Goal: Task Accomplishment & Management: Use online tool/utility

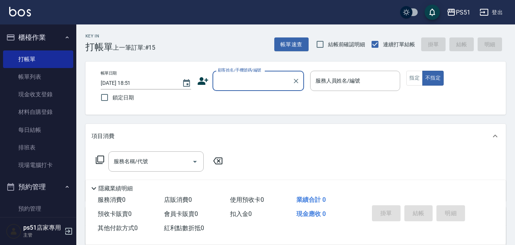
click at [240, 80] on input "顧客姓名/手機號碼/編號" at bounding box center [252, 80] width 73 height 13
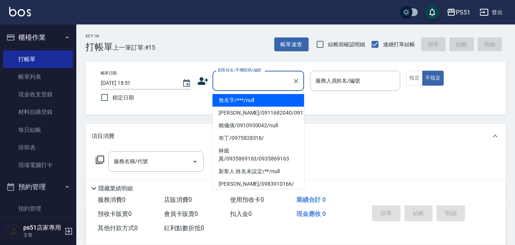
click at [251, 100] on li "無名字/***/null" at bounding box center [258, 100] width 92 height 13
type input "無名字/***/null"
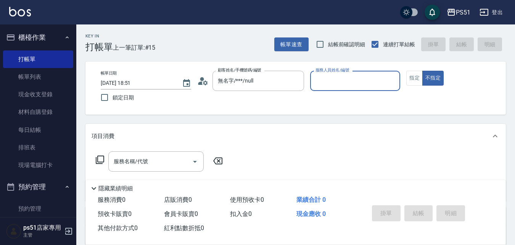
click at [373, 85] on input "服務人員姓名/編號" at bounding box center [356, 80] width 84 height 13
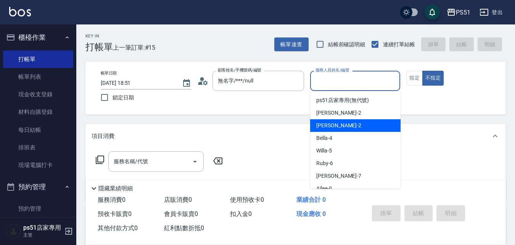
click at [364, 124] on div "Sam -2" at bounding box center [355, 125] width 90 height 13
type input "Sam-2"
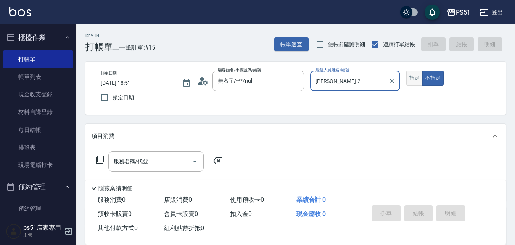
click at [418, 77] on button "指定" at bounding box center [414, 78] width 16 height 15
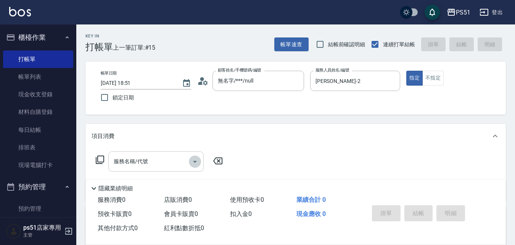
click at [191, 160] on icon "Open" at bounding box center [194, 161] width 9 height 9
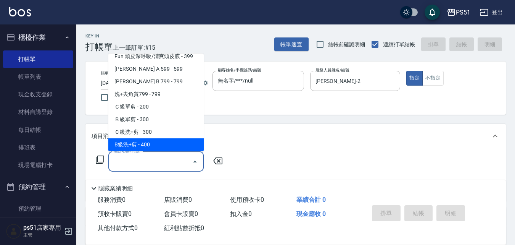
scroll to position [267, 0]
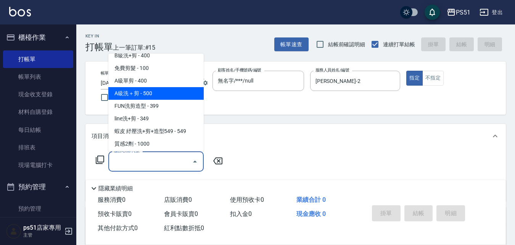
click at [174, 97] on span "A級洗＋剪 - 500" at bounding box center [155, 93] width 95 height 13
type input "A級洗＋剪(207)"
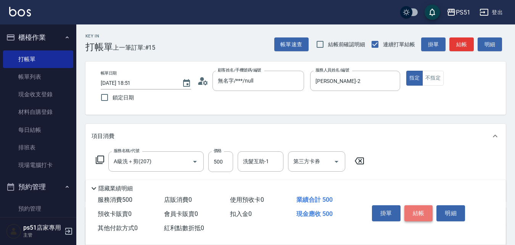
click at [420, 210] on button "結帳" at bounding box center [418, 213] width 29 height 16
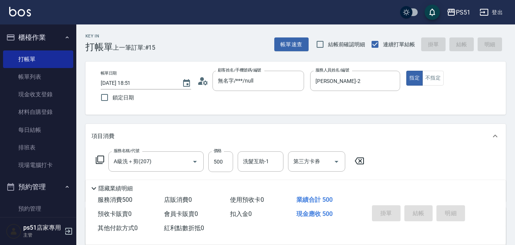
type input "2025/09/19 19:36"
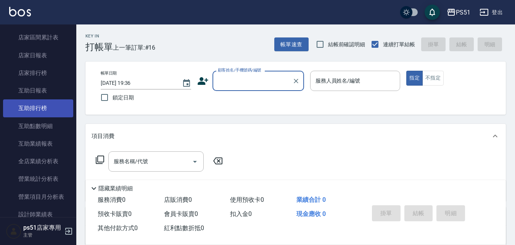
scroll to position [356, 0]
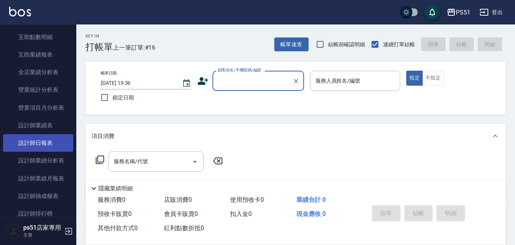
click at [55, 143] on link "設計師日報表" at bounding box center [38, 143] width 70 height 18
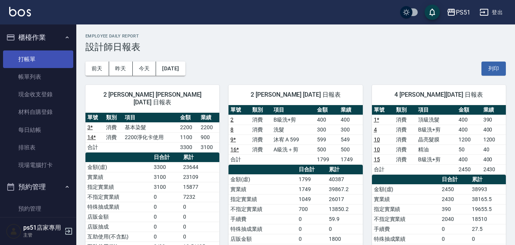
click at [50, 64] on link "打帳單" at bounding box center [38, 59] width 70 height 18
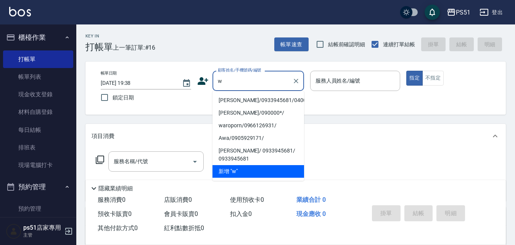
click at [259, 100] on li "wei wei/0933945681/040017" at bounding box center [258, 100] width 92 height 13
type input "wei wei/0933945681/040017"
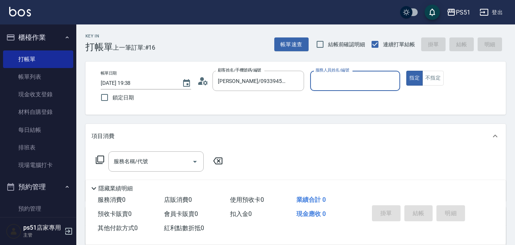
type input "Bella-4"
click at [173, 166] on input "服務名稱/代號" at bounding box center [150, 160] width 77 height 13
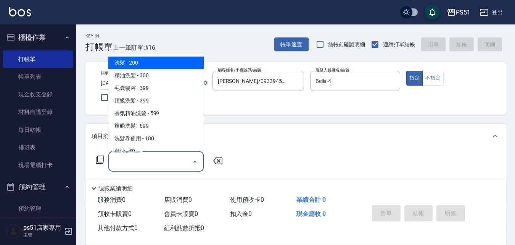
click at [165, 63] on span "洗髮 - 200" at bounding box center [155, 62] width 95 height 13
type input "洗髮(101)"
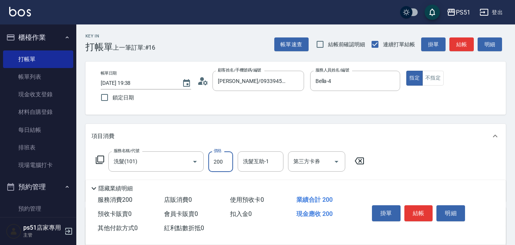
click at [221, 160] on input "200" at bounding box center [220, 161] width 25 height 21
type input "300"
click at [462, 44] on button "結帳" at bounding box center [461, 44] width 24 height 14
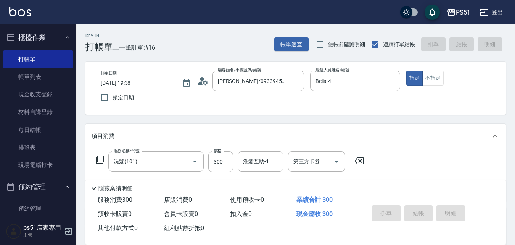
type input "2025/09/19 19:43"
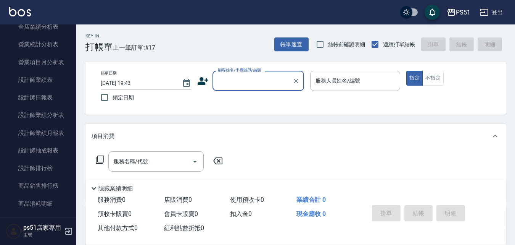
scroll to position [445, 0]
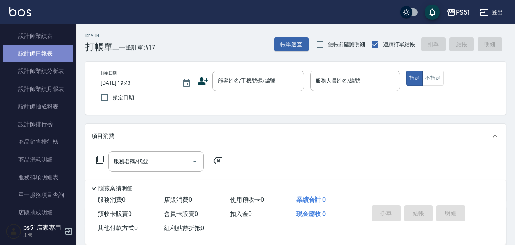
click at [58, 57] on link "設計師日報表" at bounding box center [38, 54] width 70 height 18
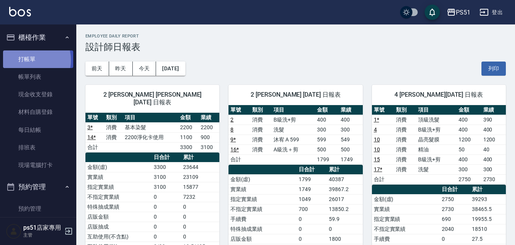
click at [29, 60] on link "打帳單" at bounding box center [38, 59] width 70 height 18
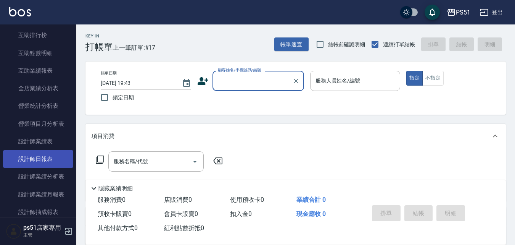
scroll to position [356, 0]
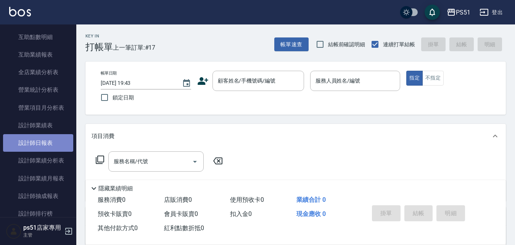
click at [49, 138] on link "設計師日報表" at bounding box center [38, 143] width 70 height 18
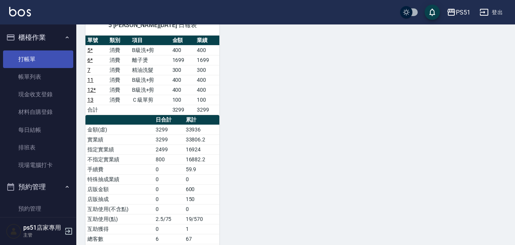
scroll to position [89, 0]
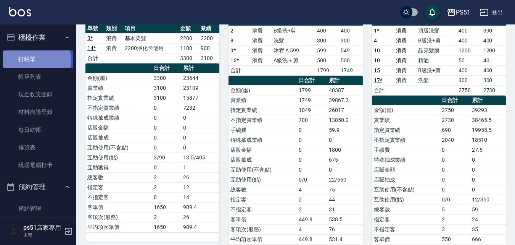
click at [28, 60] on link "打帳單" at bounding box center [38, 59] width 70 height 18
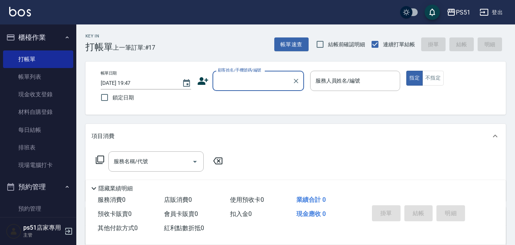
click at [232, 82] on input "顧客姓名/手機號碼/編號" at bounding box center [252, 80] width 73 height 13
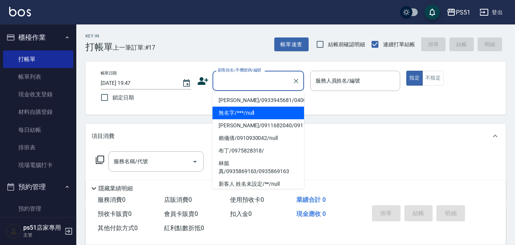
click at [246, 111] on li "無名字/***/null" at bounding box center [258, 112] width 92 height 13
type input "無名字/***/null"
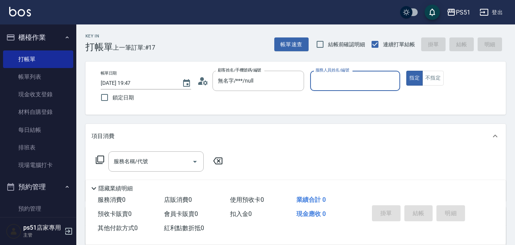
click at [338, 78] on input "服務人員姓名/編號" at bounding box center [356, 80] width 84 height 13
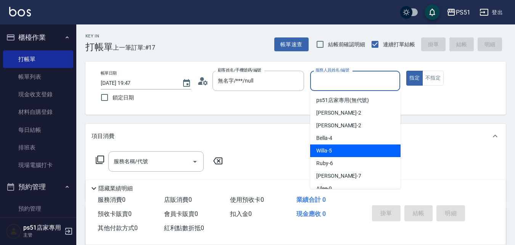
click at [335, 146] on div "Willa -5" at bounding box center [355, 150] width 90 height 13
type input "Willa-5"
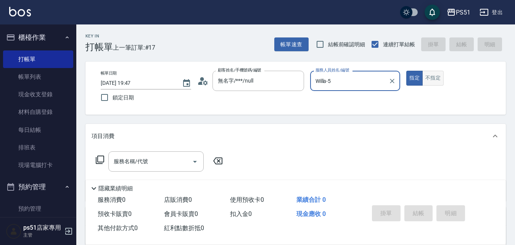
click at [426, 82] on button "不指定" at bounding box center [432, 78] width 21 height 15
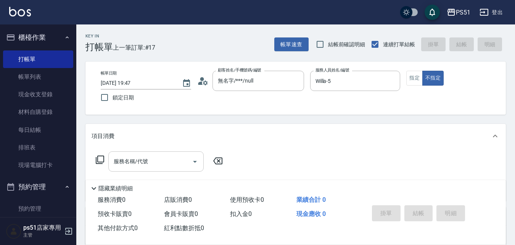
click at [165, 156] on input "服務名稱/代號" at bounding box center [150, 160] width 77 height 13
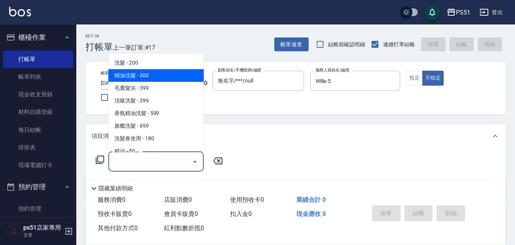
click at [174, 69] on span "精油洗髮 - 300" at bounding box center [155, 75] width 95 height 13
type input "精油洗髮(102)"
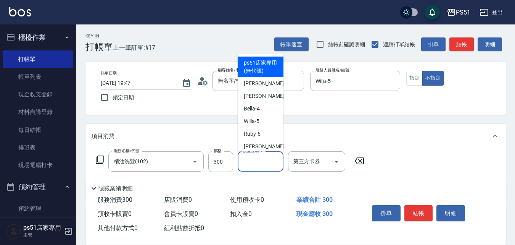
click at [256, 163] on div "洗髮互助-1 洗髮互助-1" at bounding box center [261, 161] width 46 height 20
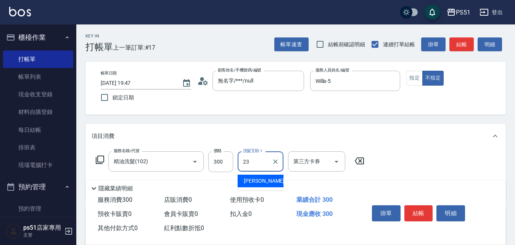
click at [256, 175] on div "孝恩 -23" at bounding box center [261, 180] width 46 height 13
type input "孝恩-23"
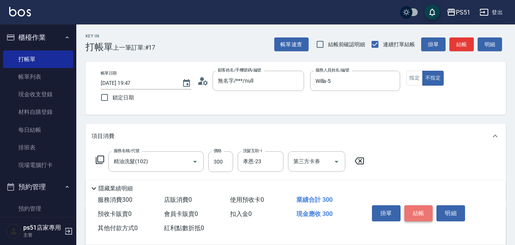
click at [420, 211] on button "結帳" at bounding box center [418, 213] width 29 height 16
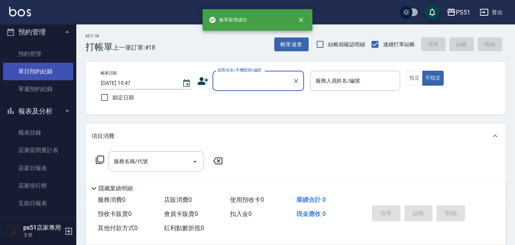
scroll to position [178, 0]
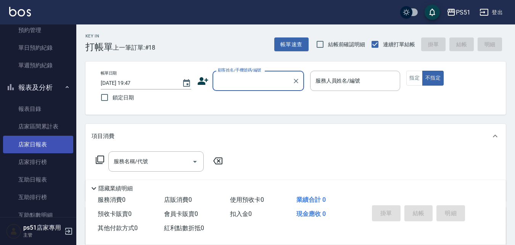
click at [51, 148] on link "店家日報表" at bounding box center [38, 144] width 70 height 18
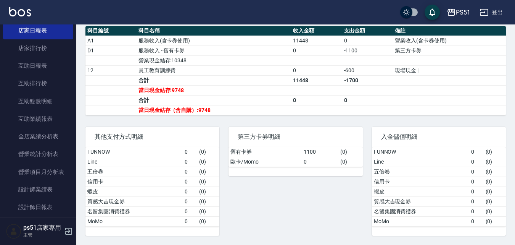
scroll to position [356, 0]
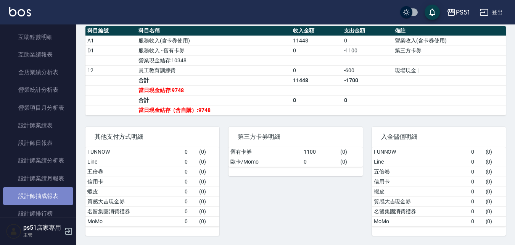
click at [62, 198] on link "設計師抽成報表" at bounding box center [38, 196] width 70 height 18
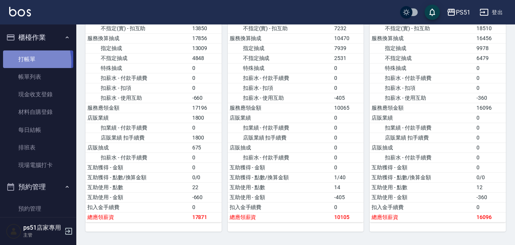
click at [15, 62] on link "打帳單" at bounding box center [38, 59] width 70 height 18
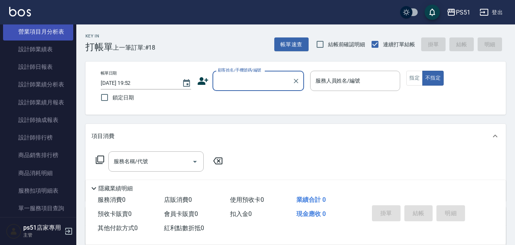
scroll to position [445, 0]
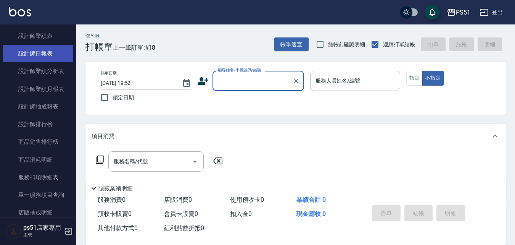
click at [55, 55] on link "設計師日報表" at bounding box center [38, 54] width 70 height 18
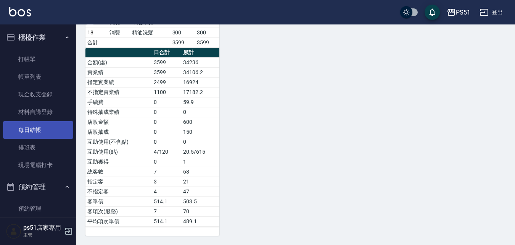
click at [42, 130] on link "每日結帳" at bounding box center [38, 130] width 70 height 18
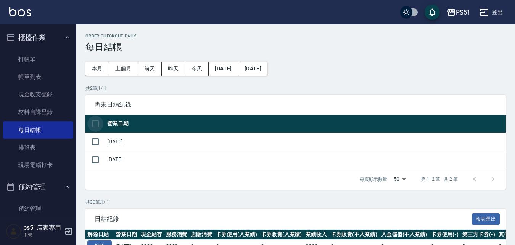
click at [95, 121] on input "checkbox" at bounding box center [95, 124] width 16 height 16
checkbox input "true"
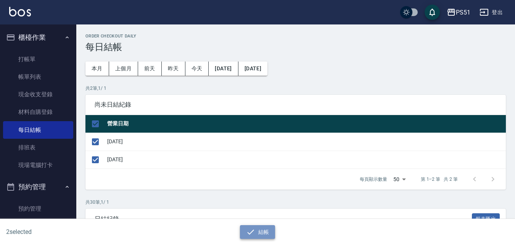
click at [247, 228] on icon "button" at bounding box center [250, 231] width 9 height 9
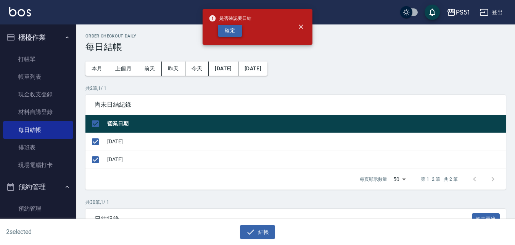
click at [234, 33] on button "確定" at bounding box center [230, 31] width 24 height 12
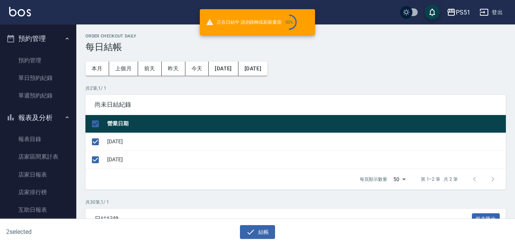
scroll to position [178, 0]
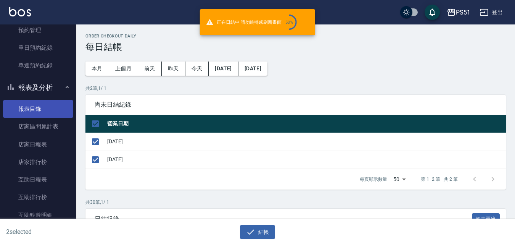
checkbox input "false"
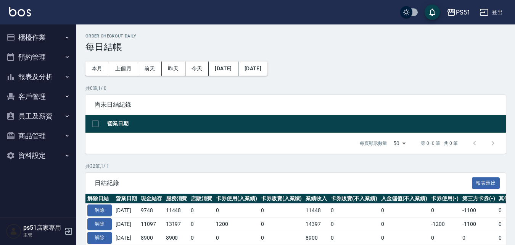
click at [57, 40] on button "櫃檯作業" at bounding box center [38, 37] width 70 height 20
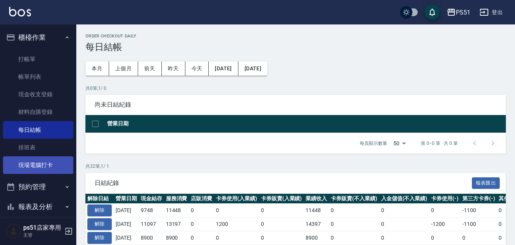
click at [58, 166] on link "現場電腦打卡" at bounding box center [38, 165] width 70 height 18
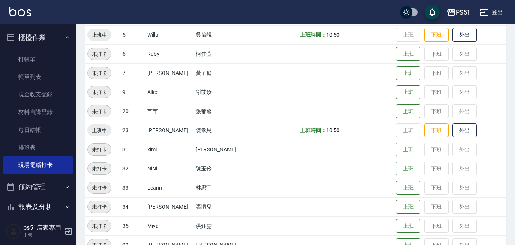
scroll to position [89, 0]
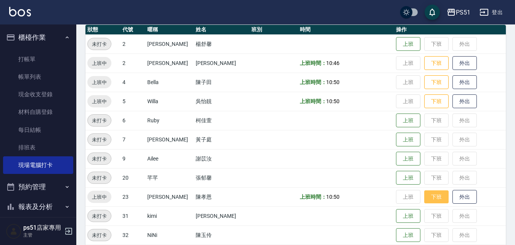
click at [427, 194] on button "下班" at bounding box center [436, 196] width 24 height 13
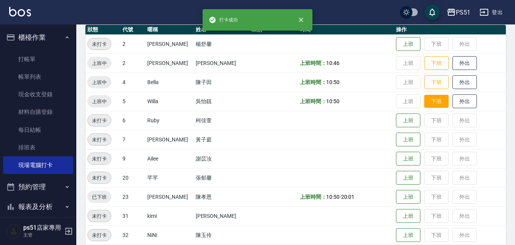
click at [430, 100] on button "下班" at bounding box center [436, 101] width 24 height 13
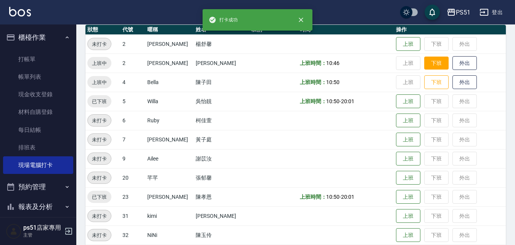
click at [430, 62] on button "下班" at bounding box center [436, 62] width 24 height 13
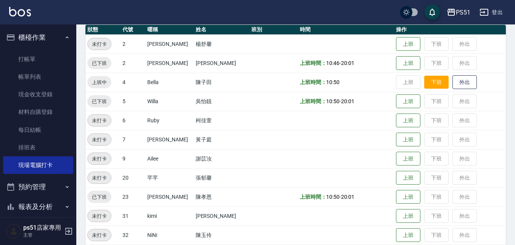
click at [424, 82] on button "下班" at bounding box center [436, 82] width 24 height 13
